Goal: Find specific page/section: Find specific page/section

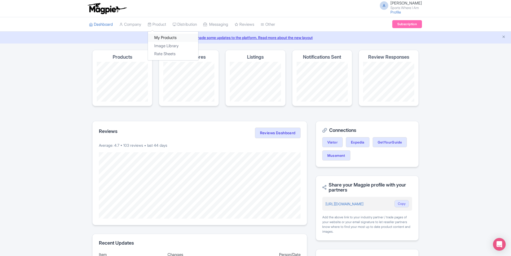
click at [167, 37] on link "My Products" at bounding box center [173, 38] width 50 height 8
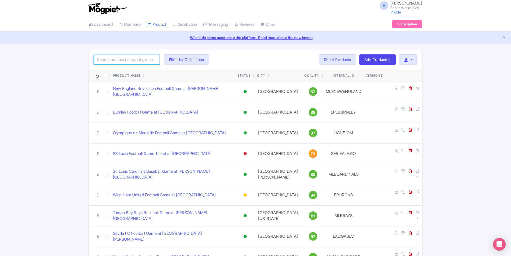
click at [120, 59] on input "search" at bounding box center [127, 60] width 66 height 10
click at [141, 62] on input "search" at bounding box center [127, 60] width 66 height 10
click at [140, 63] on input "search" at bounding box center [127, 60] width 66 height 10
click at [144, 57] on input "search" at bounding box center [127, 60] width 66 height 10
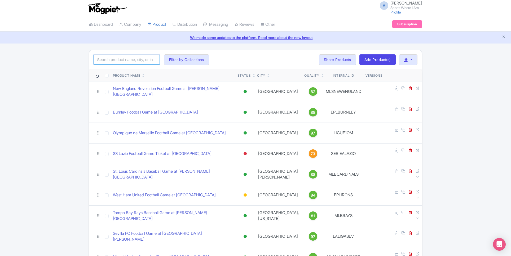
click at [108, 59] on input "search" at bounding box center [127, 60] width 66 height 10
type input "Raiders"
click button "Search" at bounding box center [0, 0] width 0 height 0
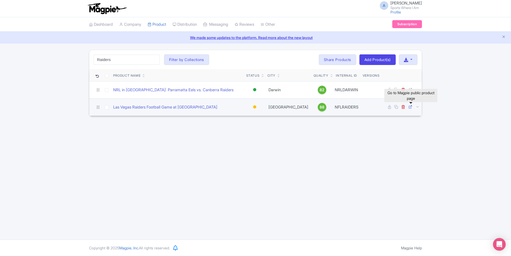
click at [410, 106] on icon at bounding box center [411, 107] width 4 height 4
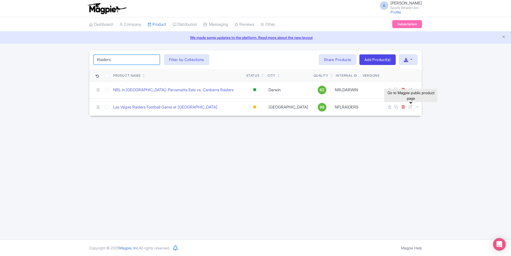
click at [143, 63] on input "Raiders" at bounding box center [127, 60] width 66 height 10
click at [155, 58] on input "Raiders" at bounding box center [127, 60] width 66 height 10
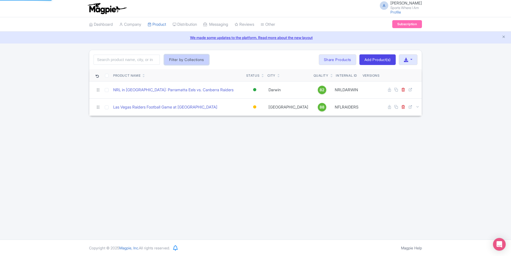
click at [185, 54] on button "Filter by Collections" at bounding box center [186, 59] width 45 height 11
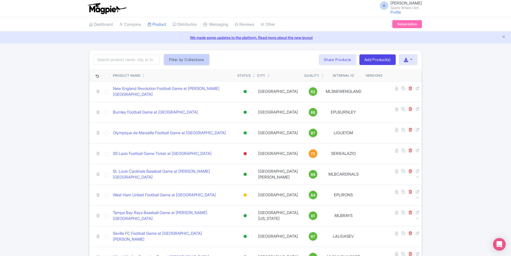
click at [189, 60] on button "Filter by Collections" at bounding box center [186, 59] width 45 height 11
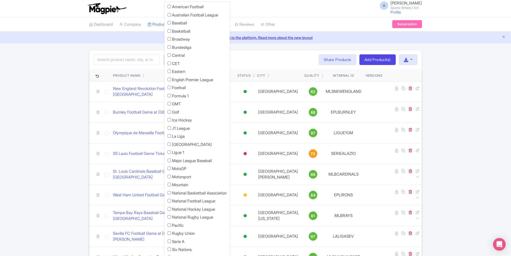
scroll to position [38, 0]
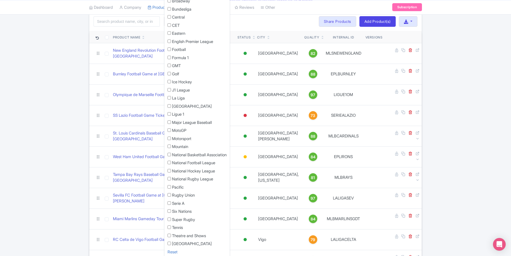
click at [169, 49] on input "Football" at bounding box center [169, 48] width 3 height 3
checkbox input "true"
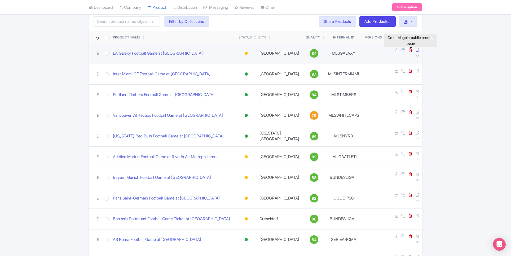
click at [416, 52] on icon at bounding box center [418, 50] width 4 height 4
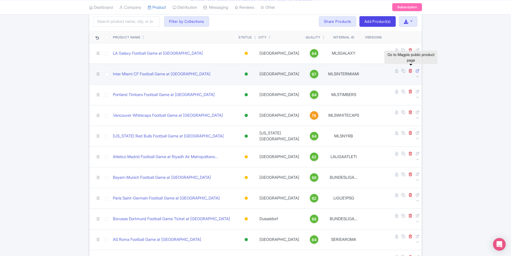
click at [416, 69] on icon at bounding box center [418, 71] width 4 height 4
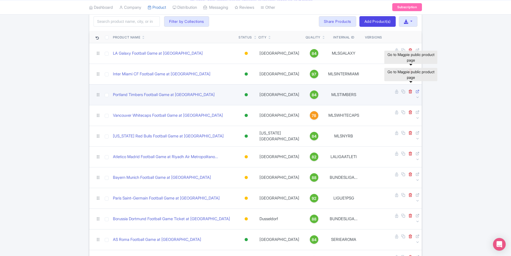
click at [416, 89] on icon at bounding box center [418, 91] width 4 height 4
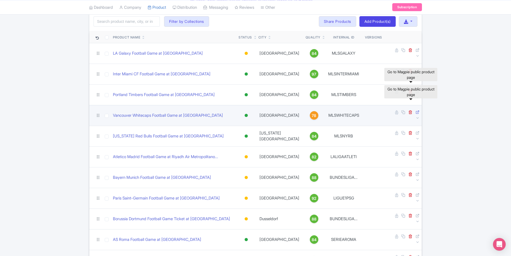
click at [416, 110] on icon at bounding box center [418, 112] width 4 height 4
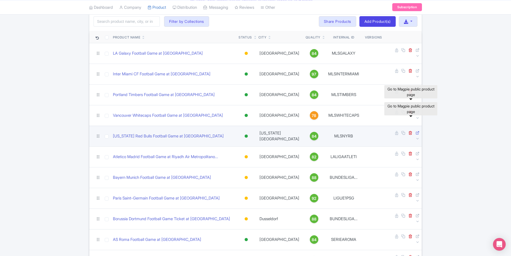
click at [416, 131] on icon at bounding box center [418, 133] width 4 height 4
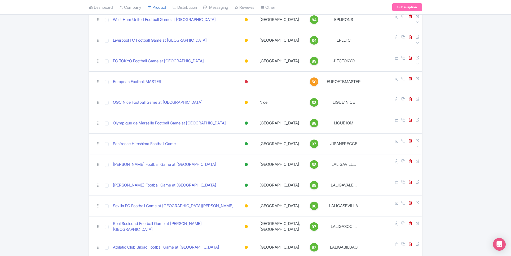
scroll to position [383, 0]
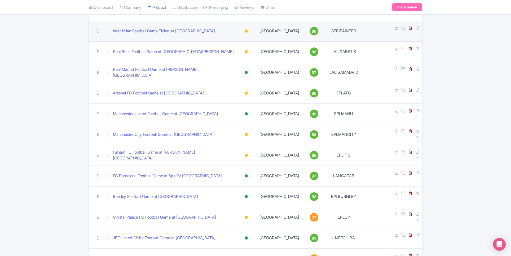
scroll to position [662, 0]
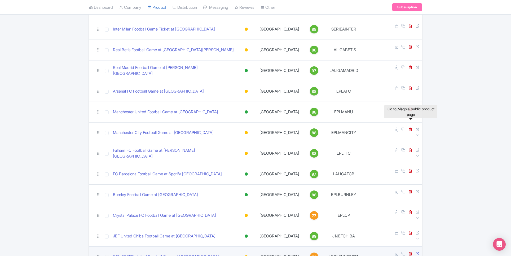
click at [416, 251] on icon at bounding box center [418, 253] width 4 height 4
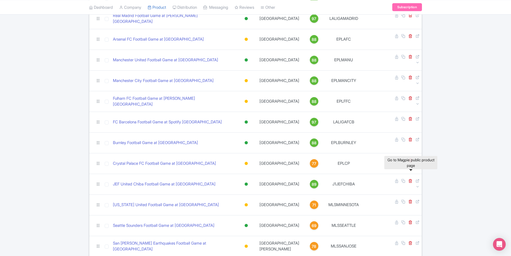
scroll to position [732, 0]
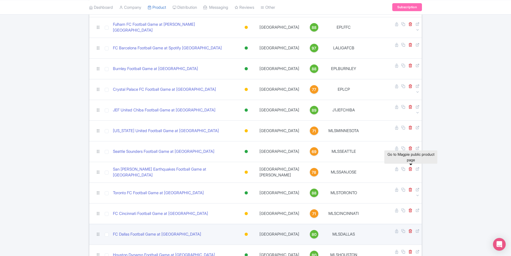
scroll to position [800, 0]
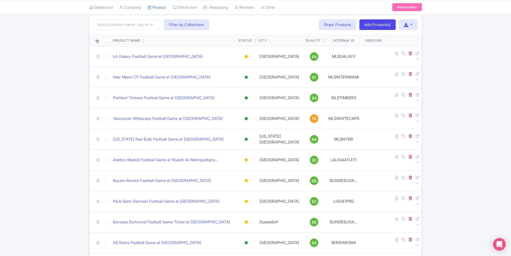
scroll to position [0, 0]
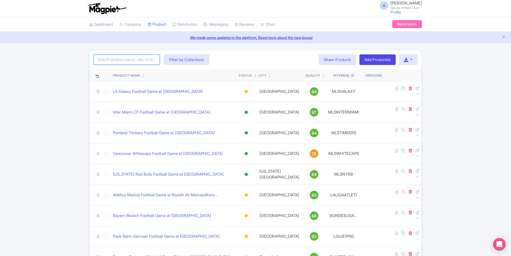
click at [126, 62] on input "search" at bounding box center [127, 60] width 66 height 10
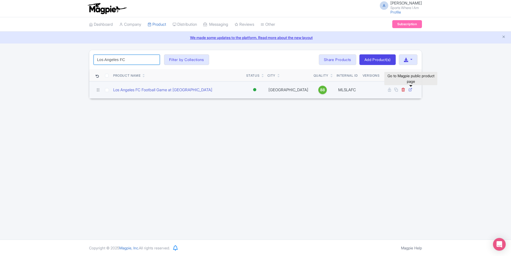
type input "Los Angeles FC"
click at [412, 87] on icon at bounding box center [411, 89] width 4 height 4
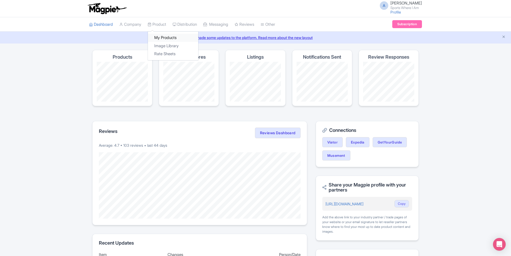
click at [162, 36] on link "My Products" at bounding box center [173, 38] width 50 height 8
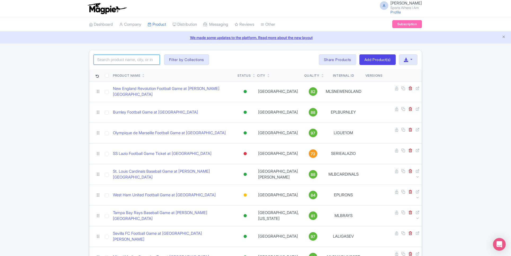
click at [132, 58] on input "search" at bounding box center [127, 60] width 66 height 10
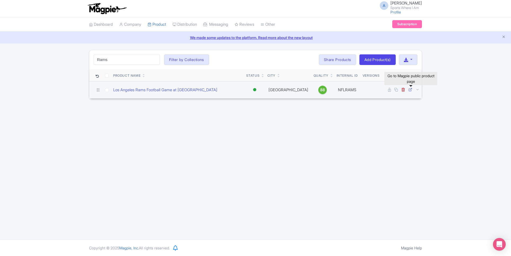
click at [410, 89] on icon at bounding box center [411, 89] width 4 height 4
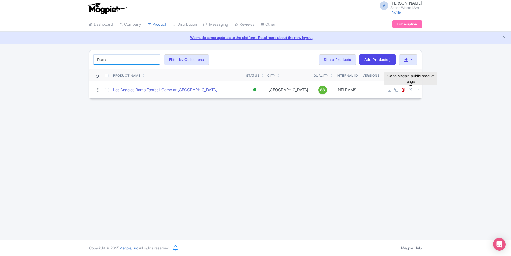
click at [118, 59] on input "Rams" at bounding box center [127, 60] width 66 height 10
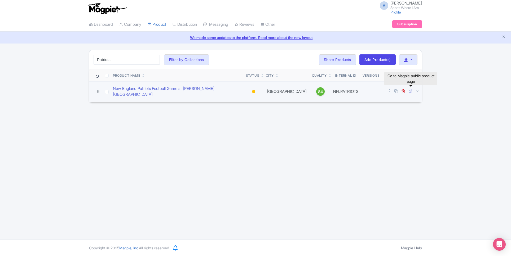
click at [411, 90] on icon at bounding box center [411, 91] width 4 height 4
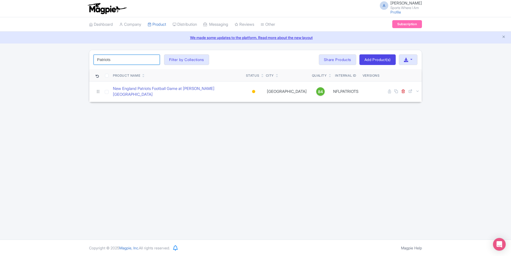
click at [133, 60] on input "Patriots" at bounding box center [127, 60] width 66 height 10
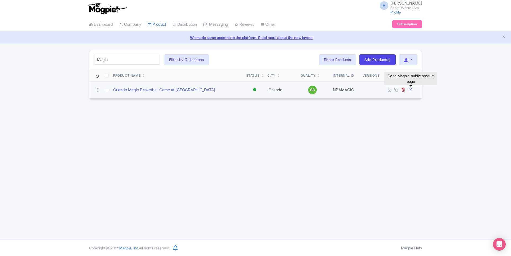
click at [411, 89] on icon at bounding box center [411, 89] width 4 height 4
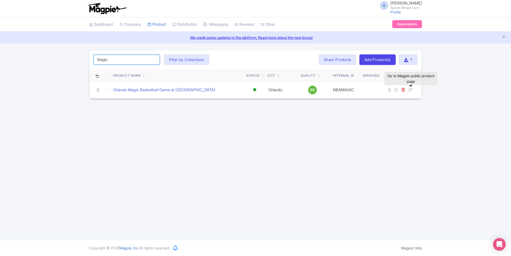
click at [134, 62] on input "Magic" at bounding box center [127, 60] width 66 height 10
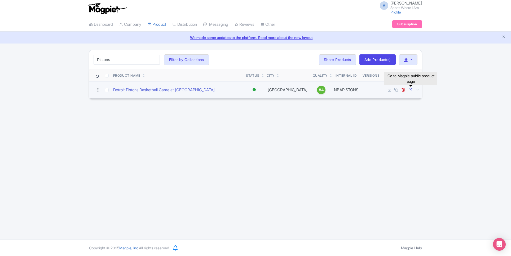
click at [411, 90] on icon at bounding box center [411, 89] width 4 height 4
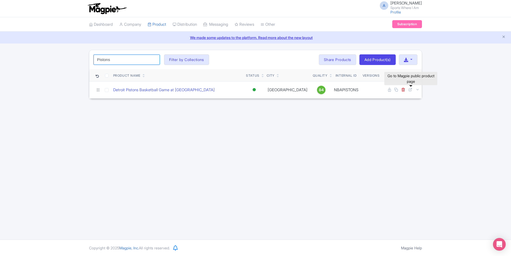
click at [129, 61] on input "Pistons" at bounding box center [127, 60] width 66 height 10
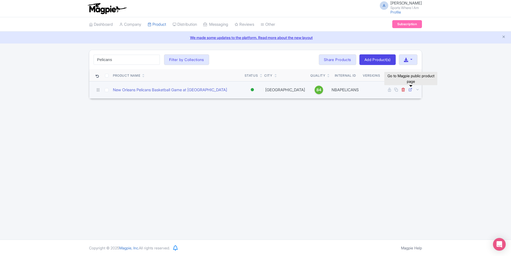
click at [411, 90] on icon at bounding box center [411, 89] width 4 height 4
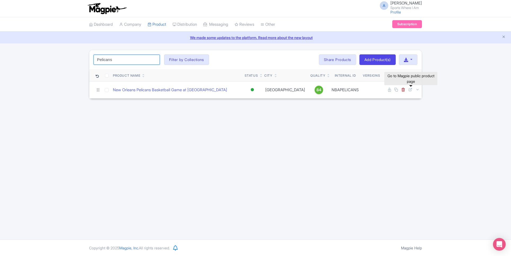
click at [113, 57] on input "Pelicans" at bounding box center [127, 60] width 66 height 10
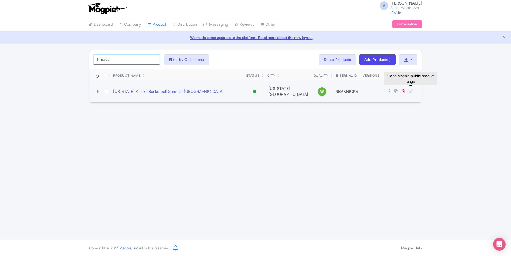
type input "Knicks"
click at [411, 90] on icon at bounding box center [411, 91] width 4 height 4
